Goal: Transaction & Acquisition: Purchase product/service

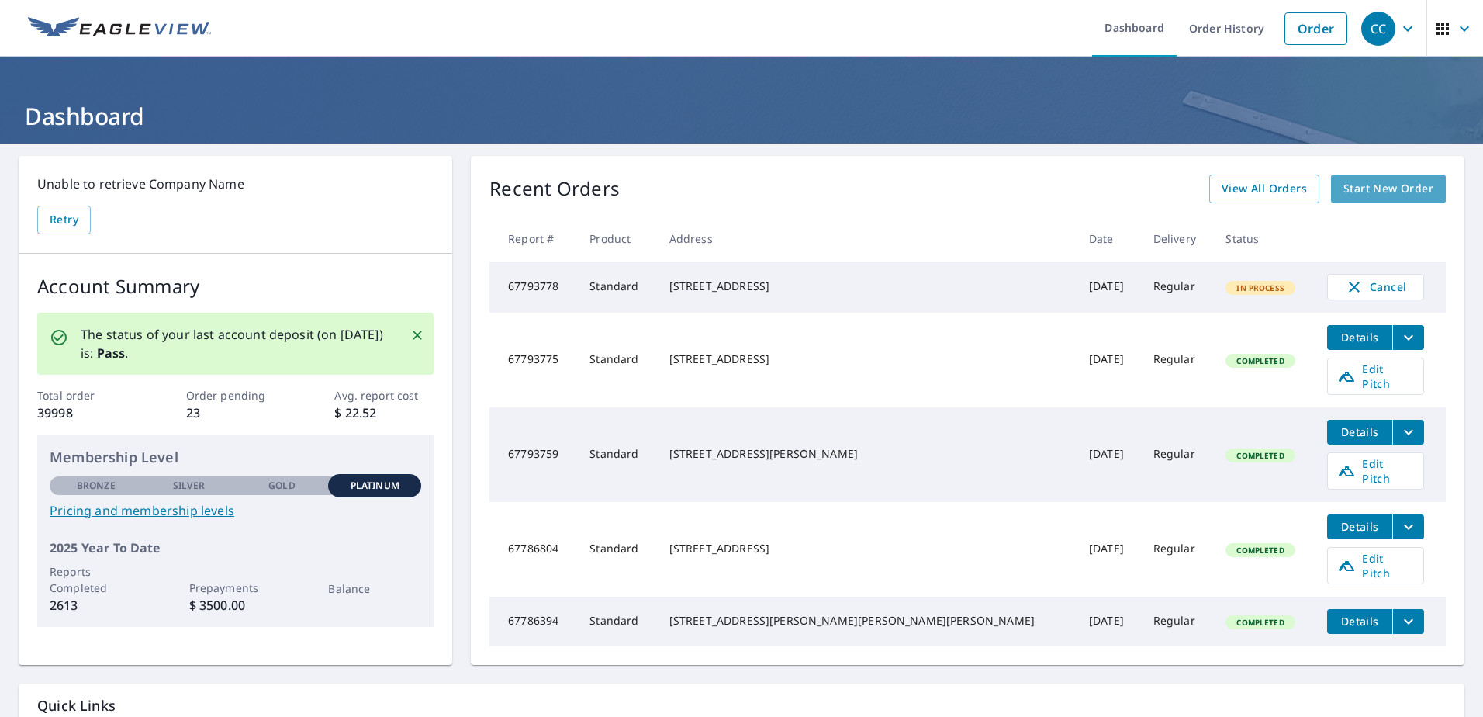
click at [1384, 176] on link "Start New Order" at bounding box center [1388, 189] width 115 height 29
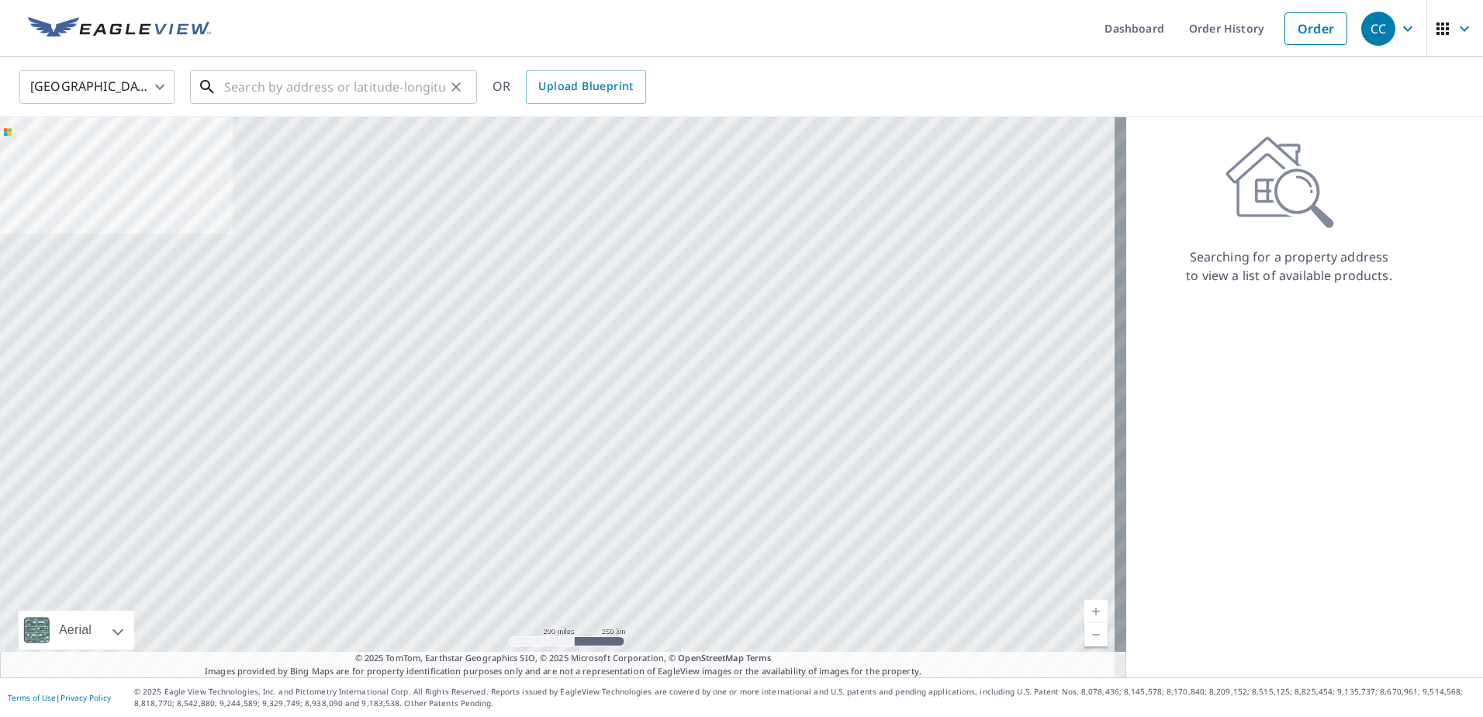
click at [299, 93] on input "text" at bounding box center [334, 86] width 221 height 43
paste input "[STREET_ADDRESS][PERSON_NAME]"
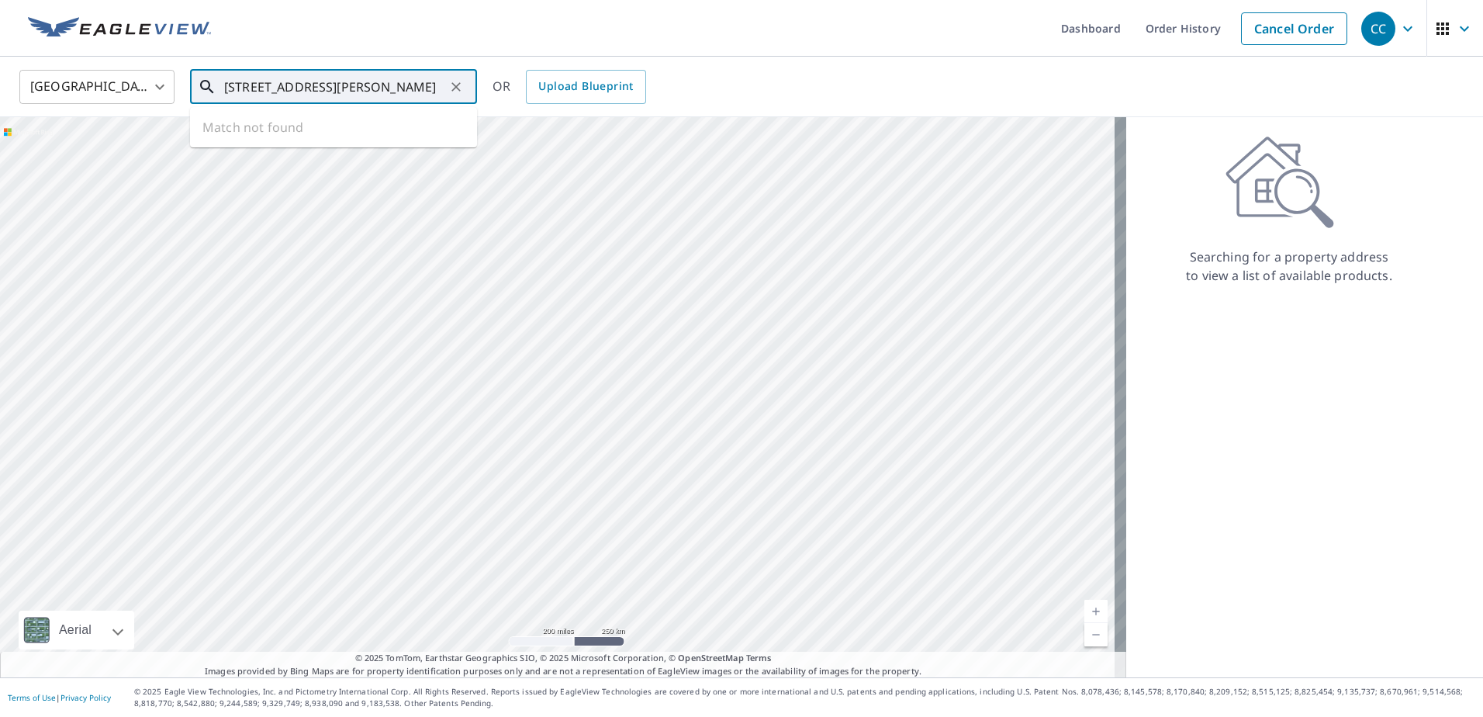
click at [341, 82] on input "[STREET_ADDRESS][PERSON_NAME]" at bounding box center [334, 86] width 221 height 43
click at [303, 129] on span "[STREET_ADDRESS][PERSON_NAME]" at bounding box center [343, 132] width 244 height 19
type input "[STREET_ADDRESS][PERSON_NAME]"
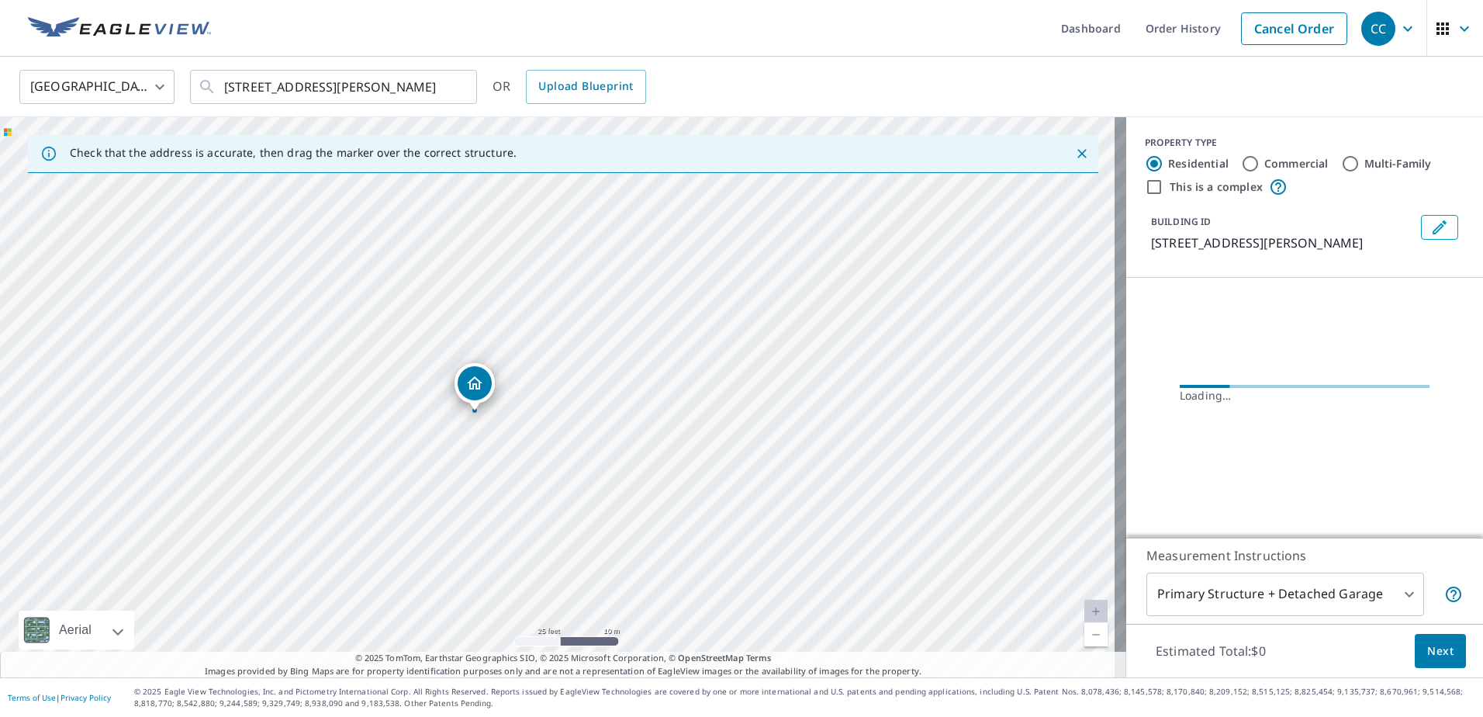
drag, startPoint x: 481, startPoint y: 328, endPoint x: 544, endPoint y: 466, distance: 151.7
click at [534, 466] on div "[STREET_ADDRESS][PERSON_NAME]" at bounding box center [563, 397] width 1126 height 560
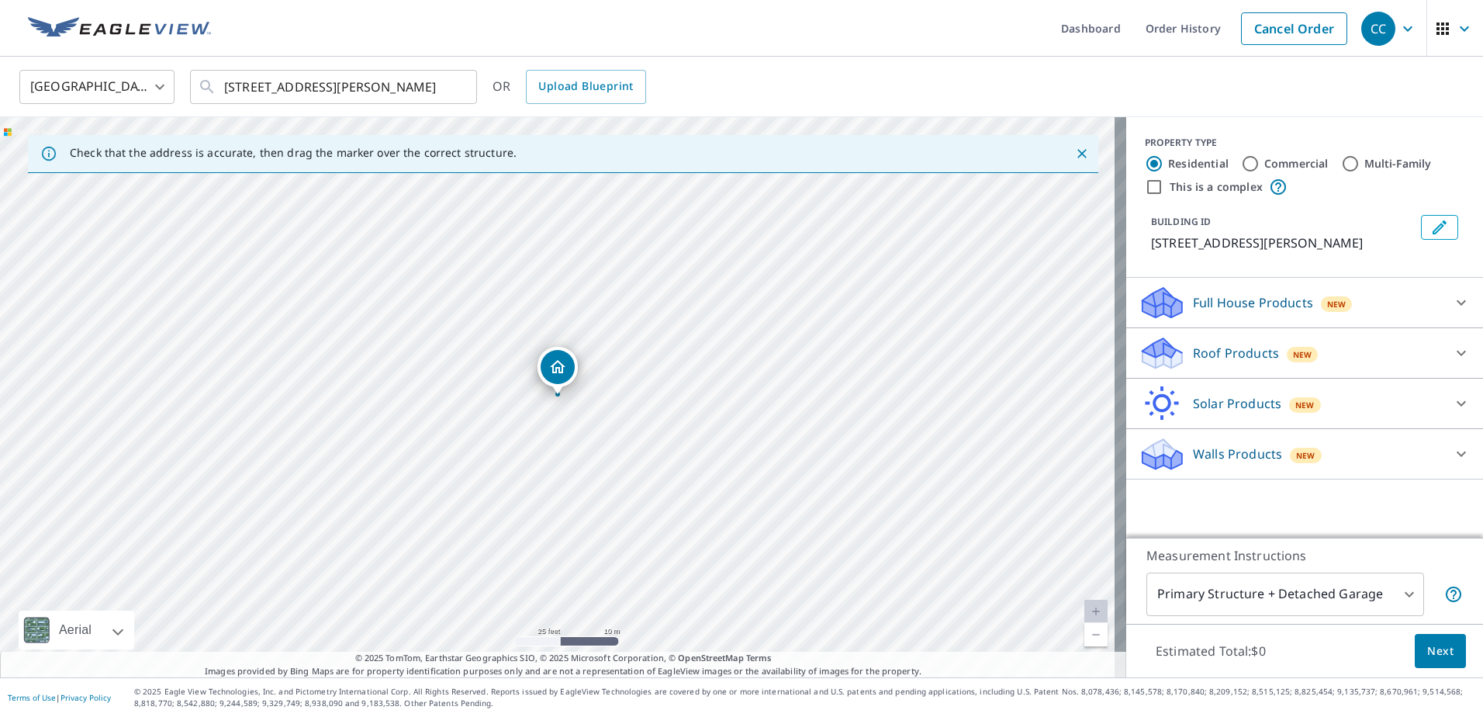
click at [1218, 361] on p "Roof Products" at bounding box center [1236, 353] width 86 height 19
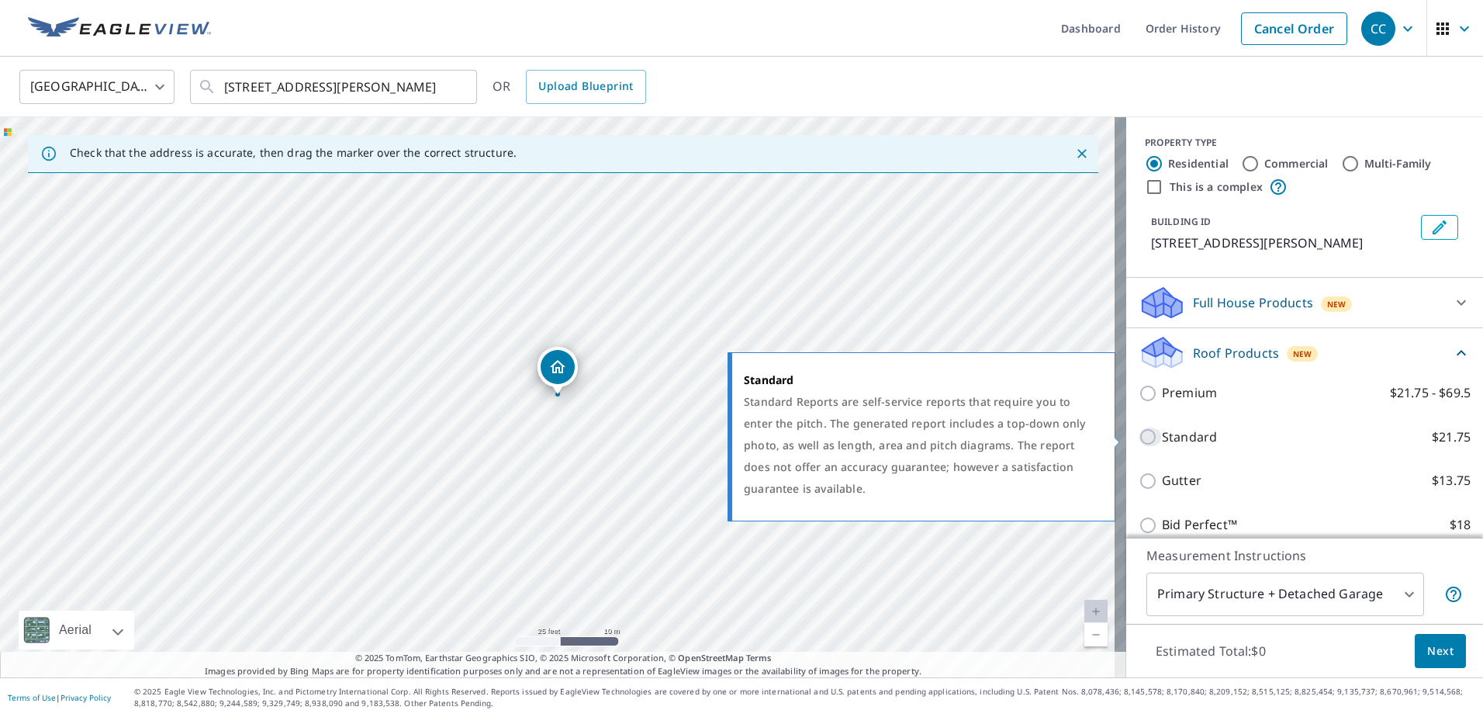
click at [1142, 437] on input "Standard $21.75" at bounding box center [1150, 436] width 23 height 19
checkbox input "true"
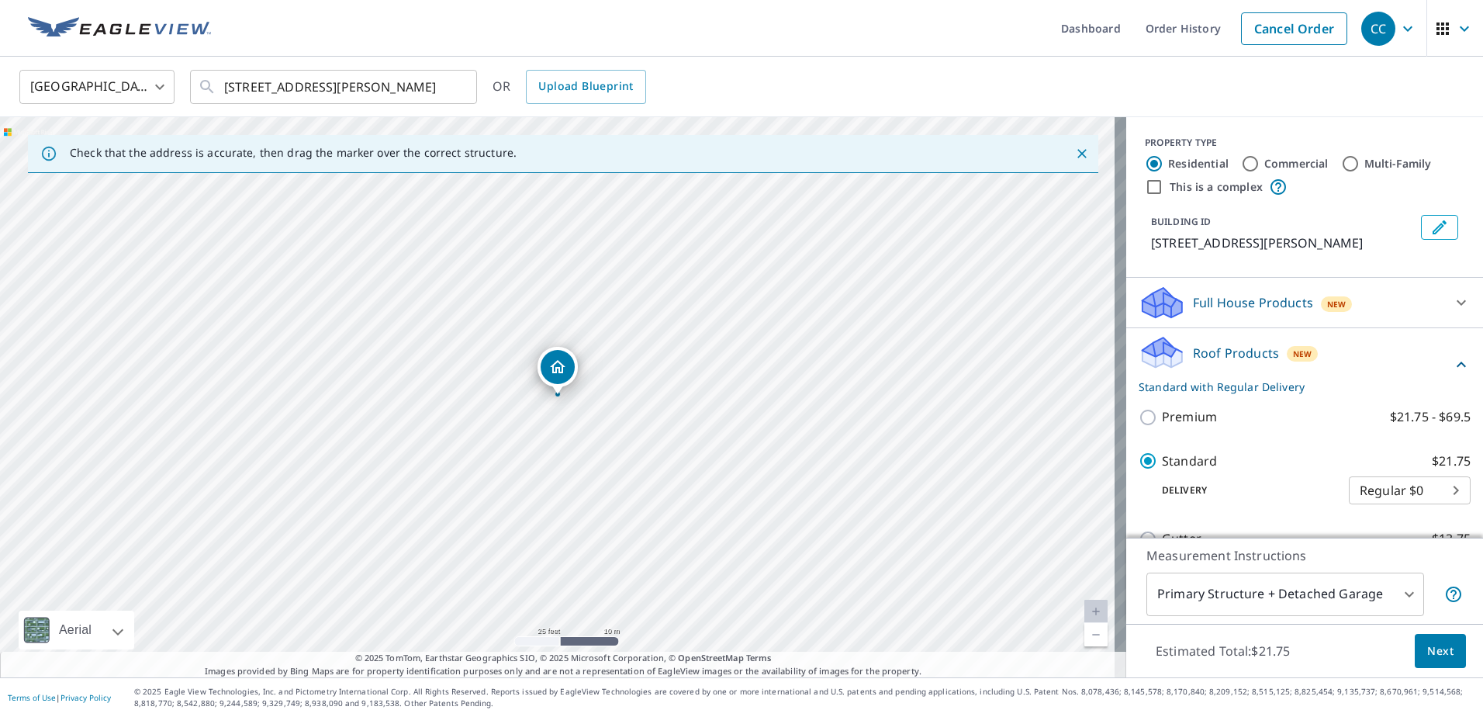
click at [1398, 598] on body "CC CC Dashboard Order History Cancel Order CC United States US ​ [STREET_ADDRES…" at bounding box center [741, 358] width 1483 height 717
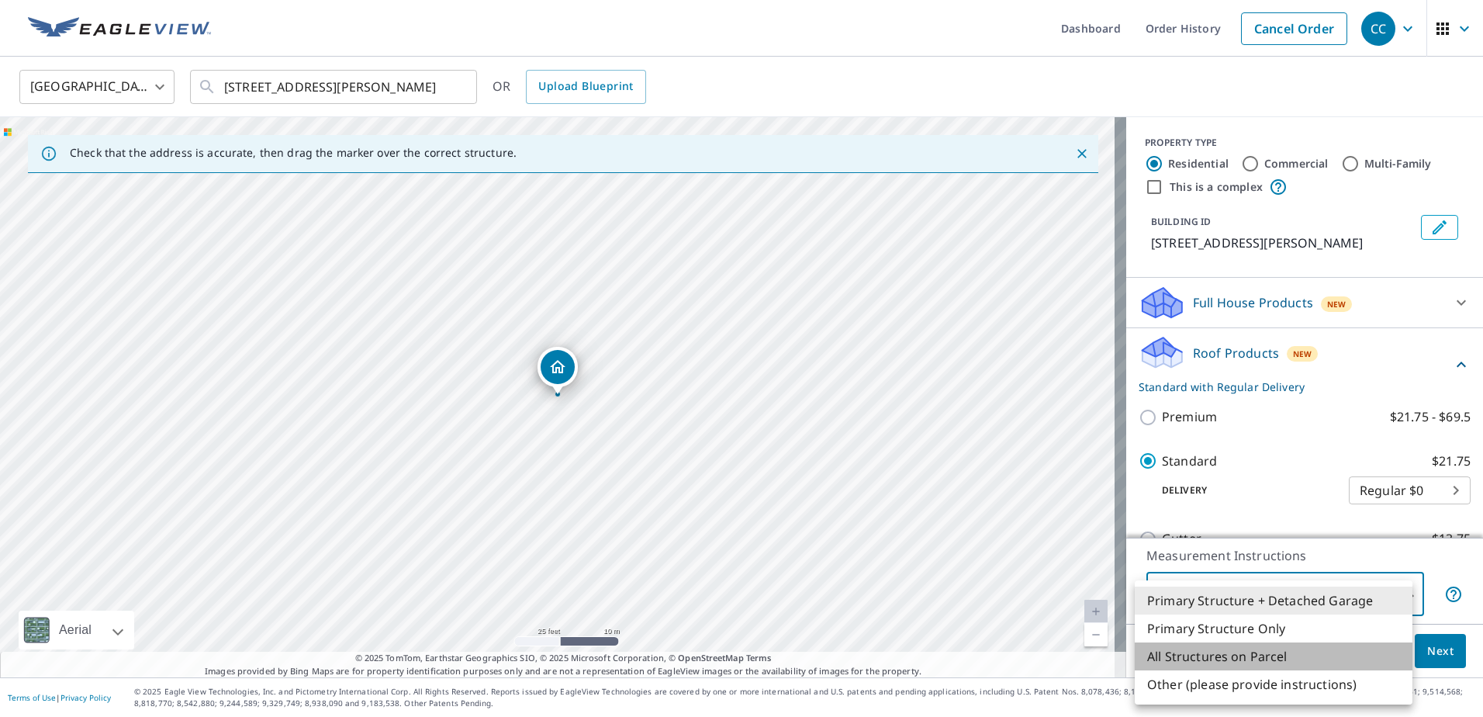
click at [1264, 659] on li "All Structures on Parcel" at bounding box center [1274, 656] width 278 height 28
type input "3"
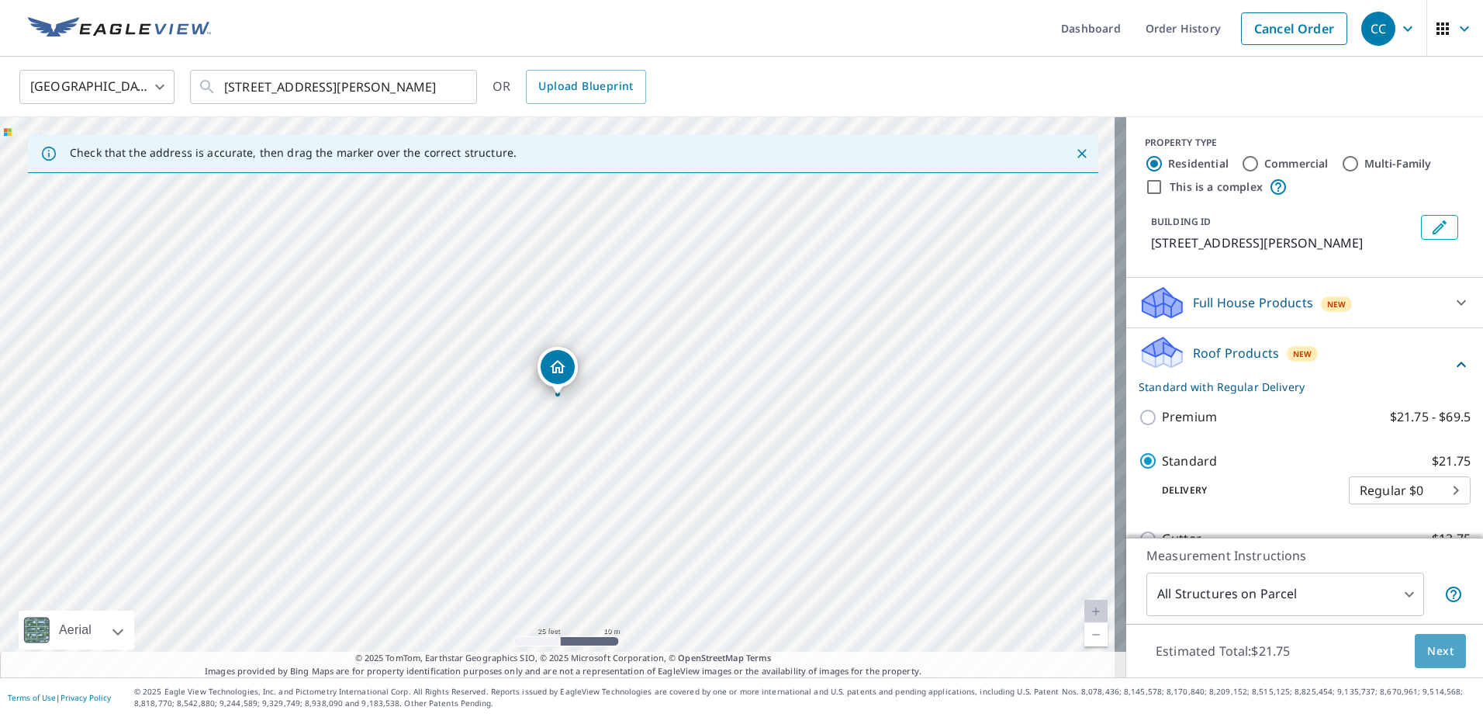
click at [1434, 656] on span "Next" at bounding box center [1440, 651] width 26 height 19
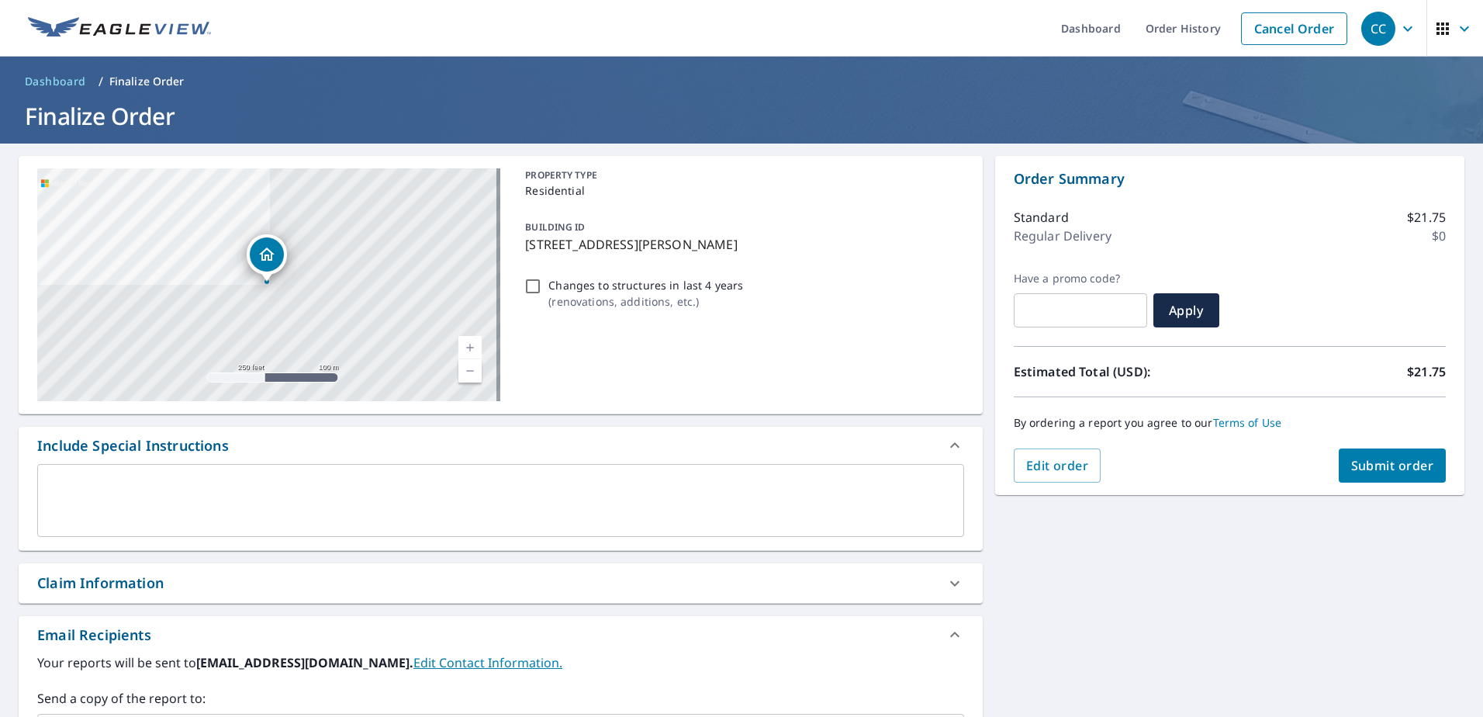
click at [154, 594] on div "Claim Information" at bounding box center [501, 583] width 964 height 40
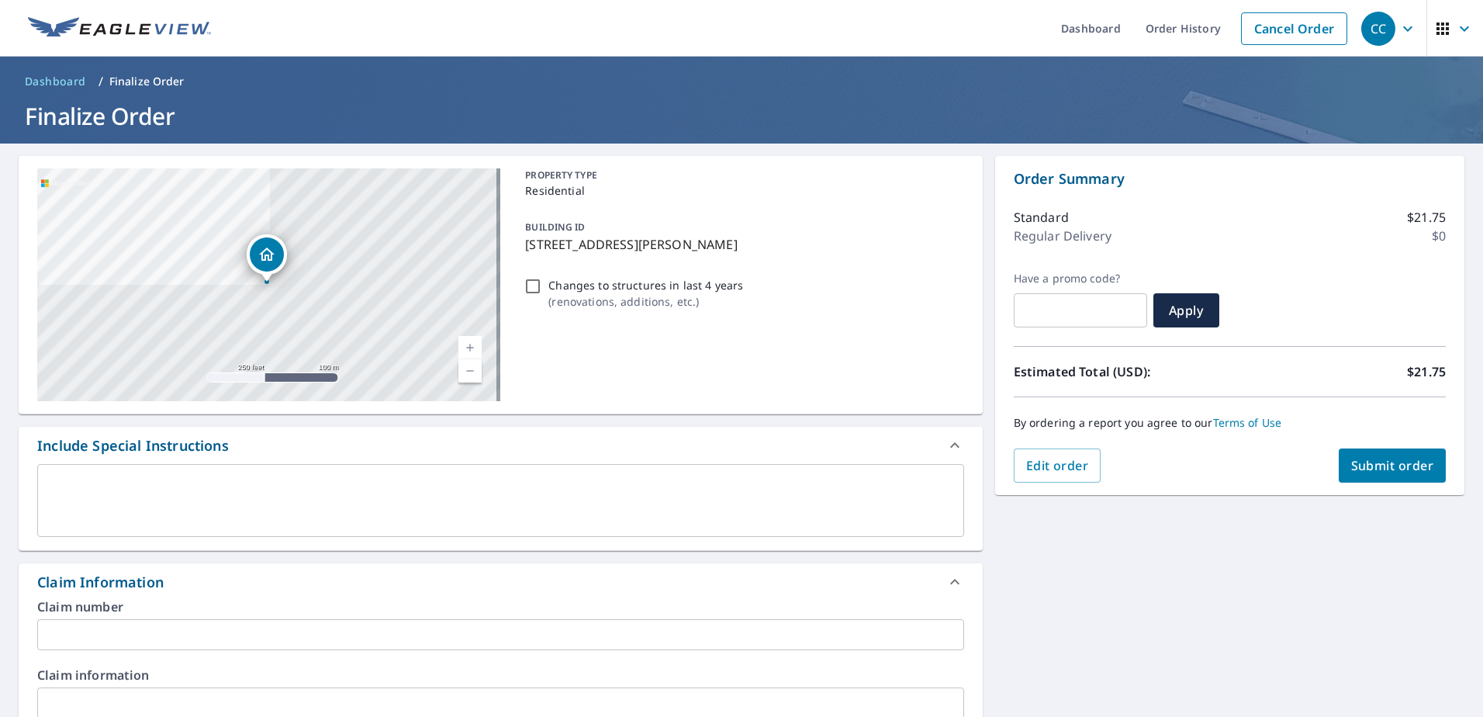
click at [133, 642] on input "text" at bounding box center [500, 634] width 927 height 31
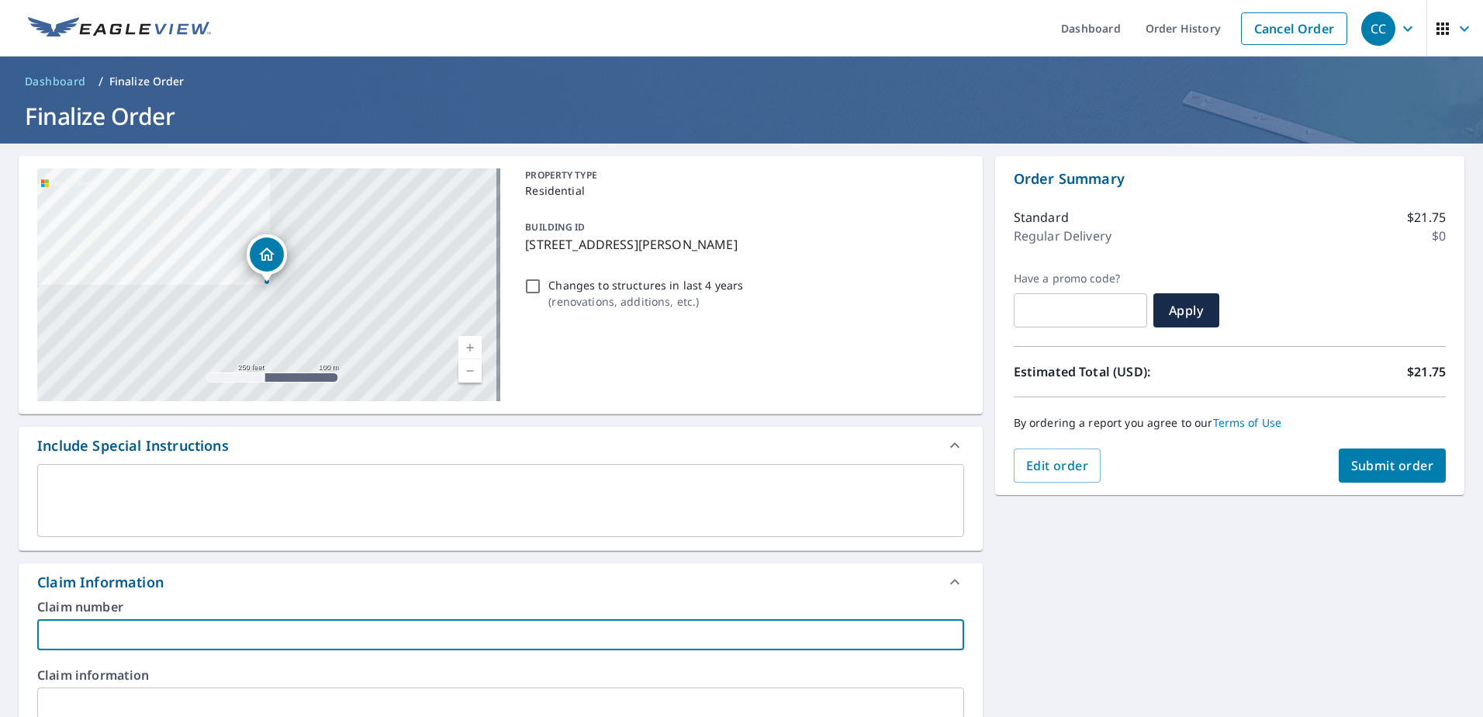
paste input "8159434"
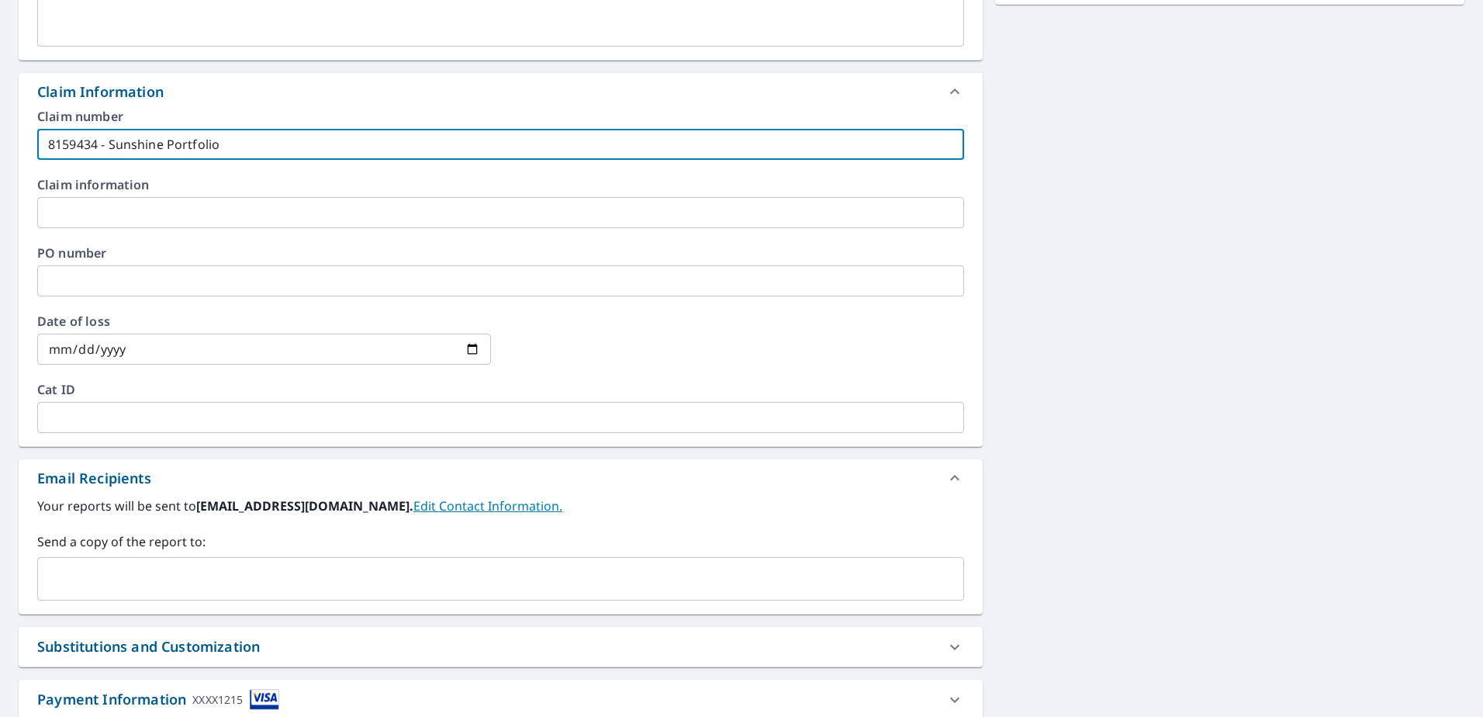
scroll to position [593, 0]
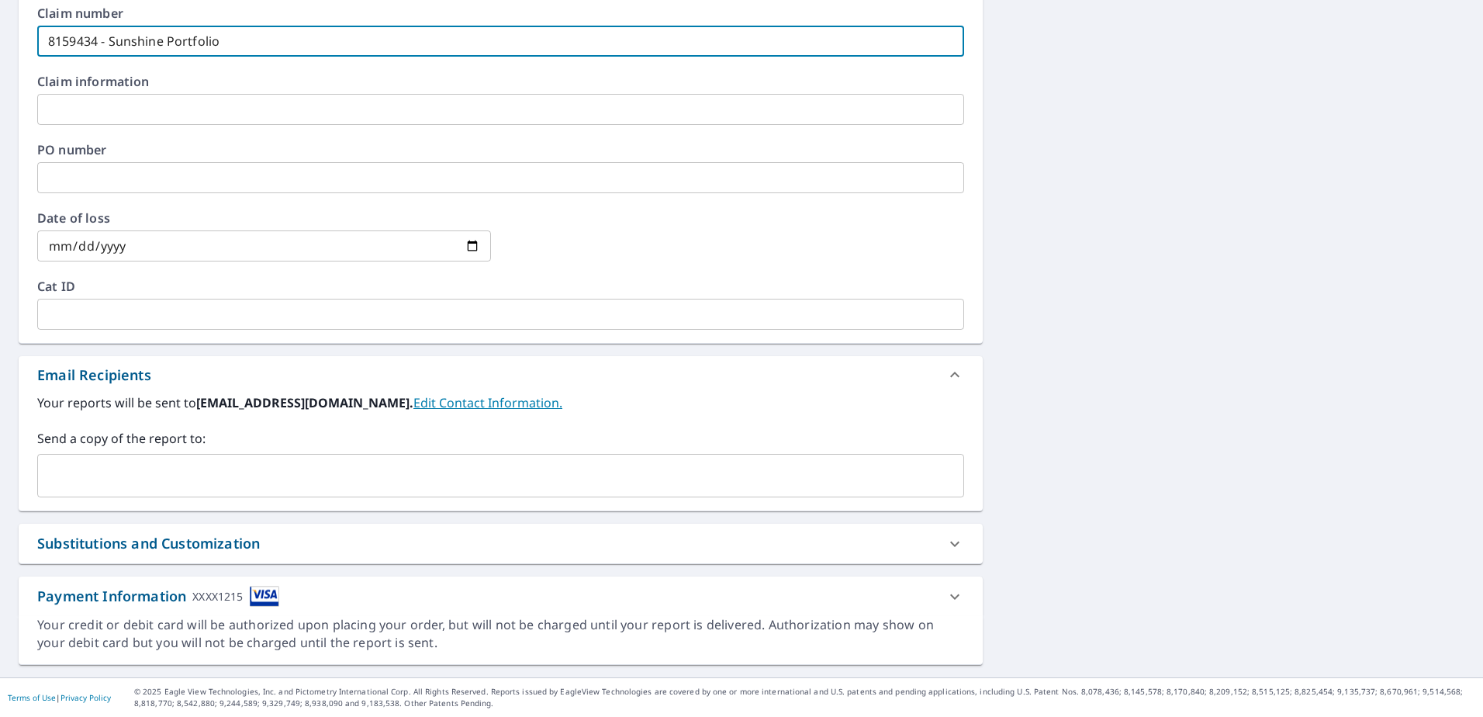
type input "8159434 - Sunshine Portfolio"
click at [187, 476] on input "text" at bounding box center [489, 475] width 890 height 29
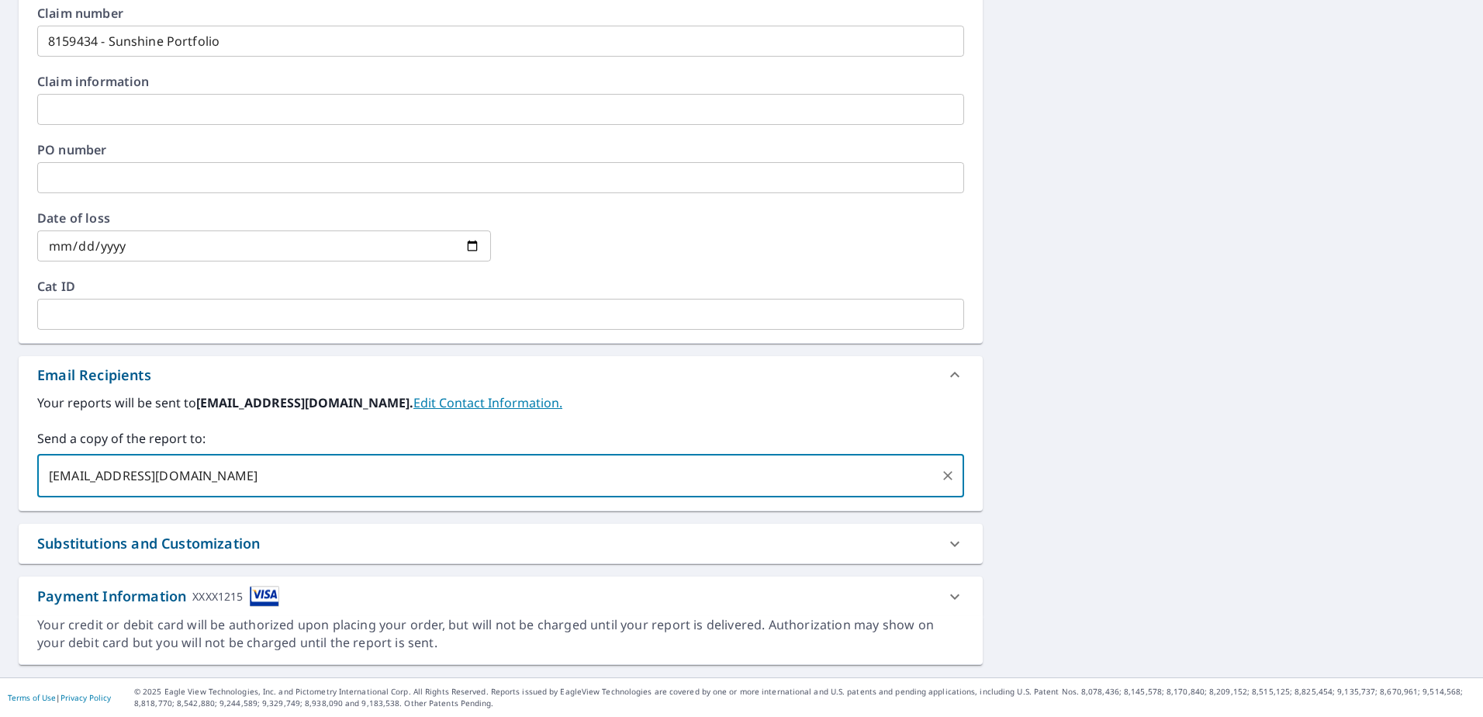
type input "[EMAIL_ADDRESS][DOMAIN_NAME]"
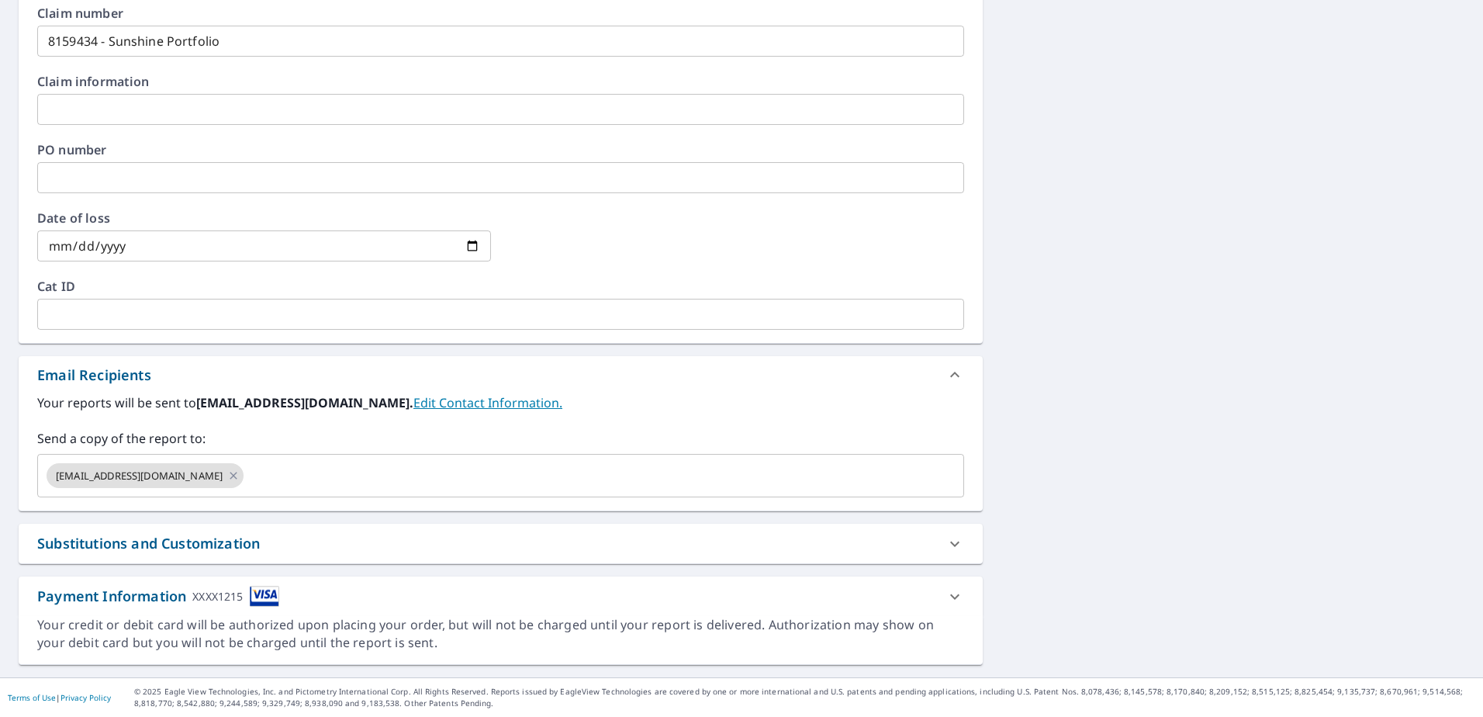
click at [1165, 334] on div "[STREET_ADDRESS][PERSON_NAME] Aerial Road A standard road map Aerial A detailed…" at bounding box center [741, 113] width 1483 height 1127
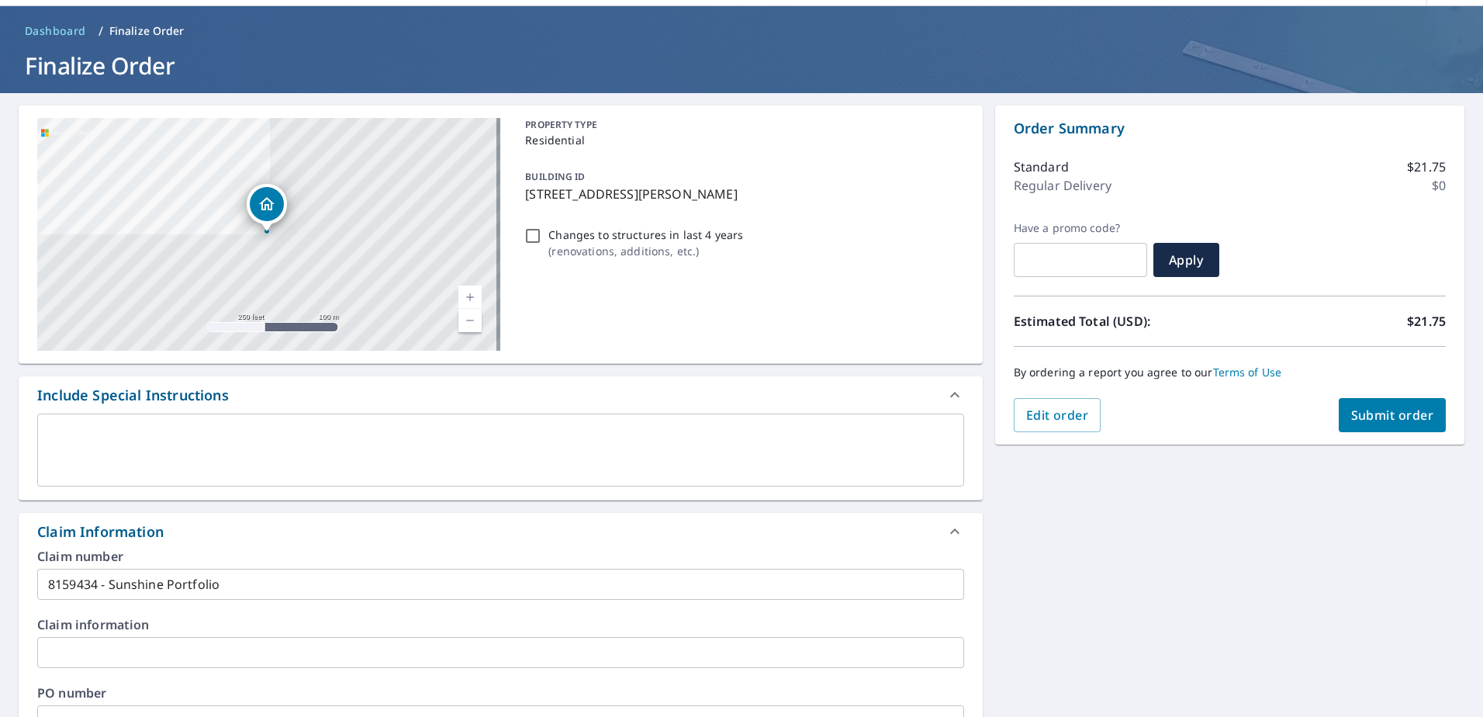
scroll to position [0, 0]
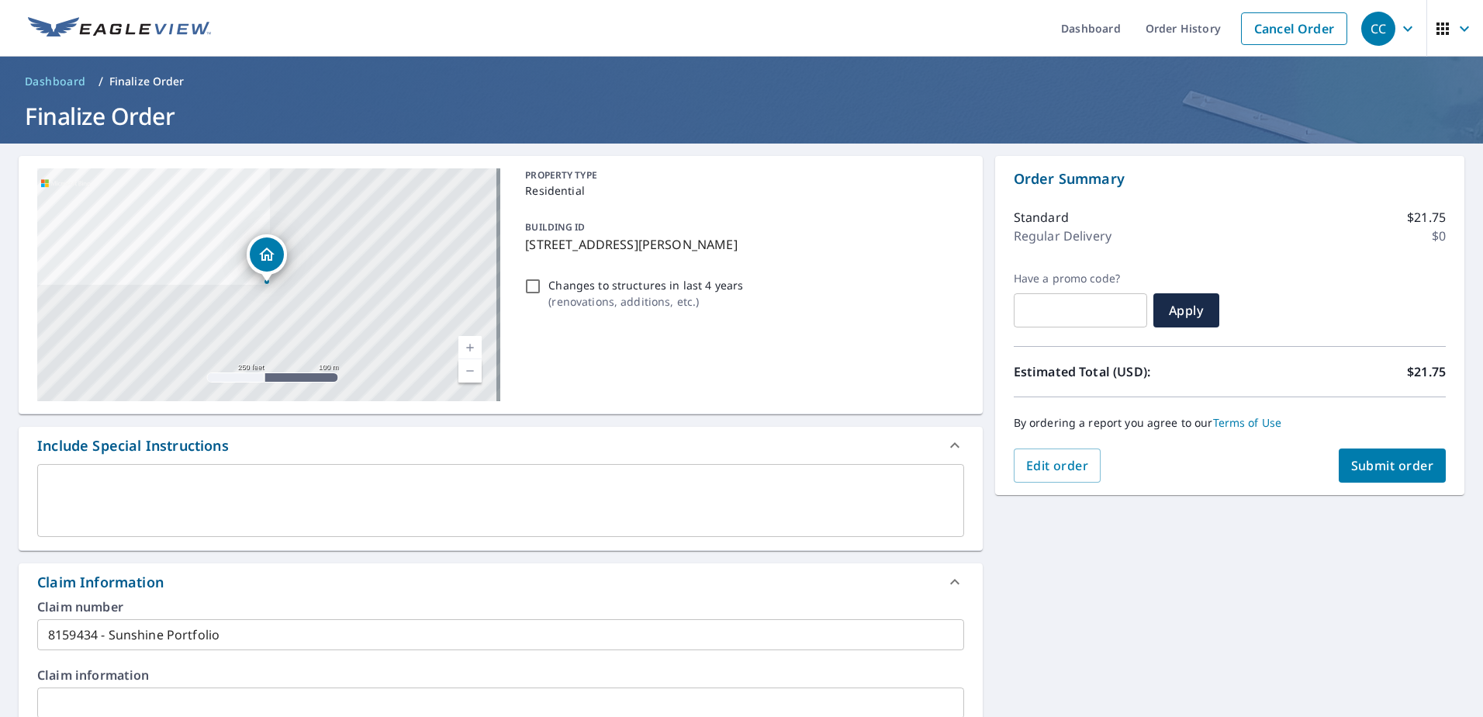
click at [1382, 465] on span "Submit order" at bounding box center [1392, 465] width 83 height 17
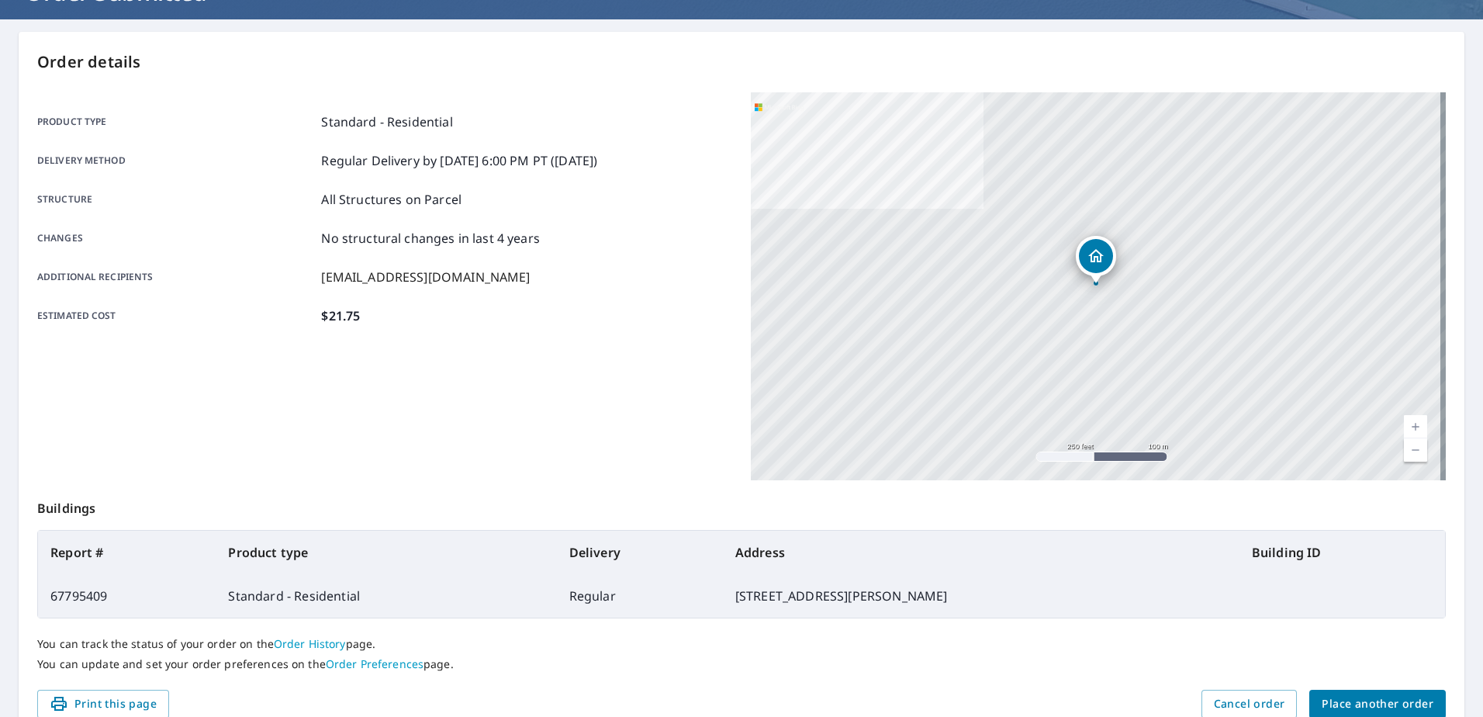
scroll to position [196, 0]
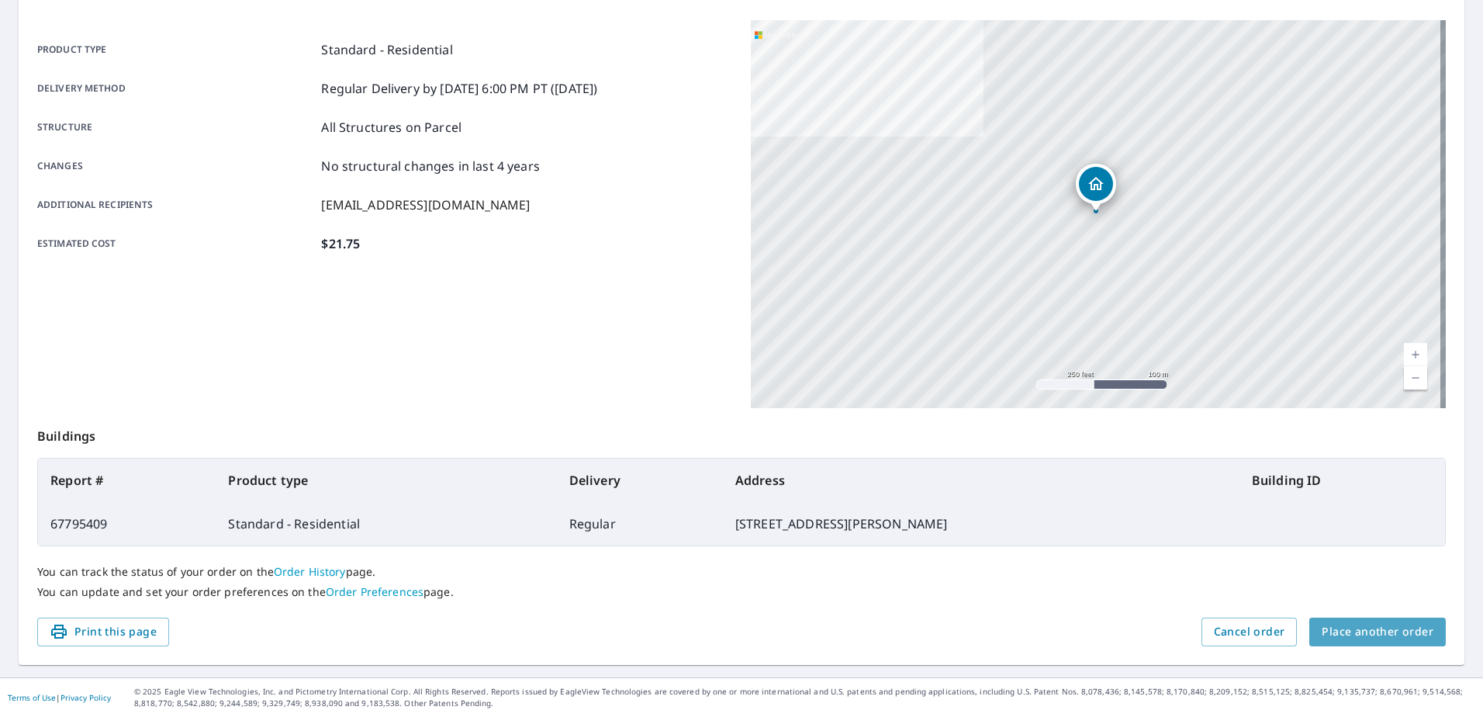
click at [1398, 635] on span "Place another order" at bounding box center [1378, 631] width 112 height 19
